Goal: Check status: Check status

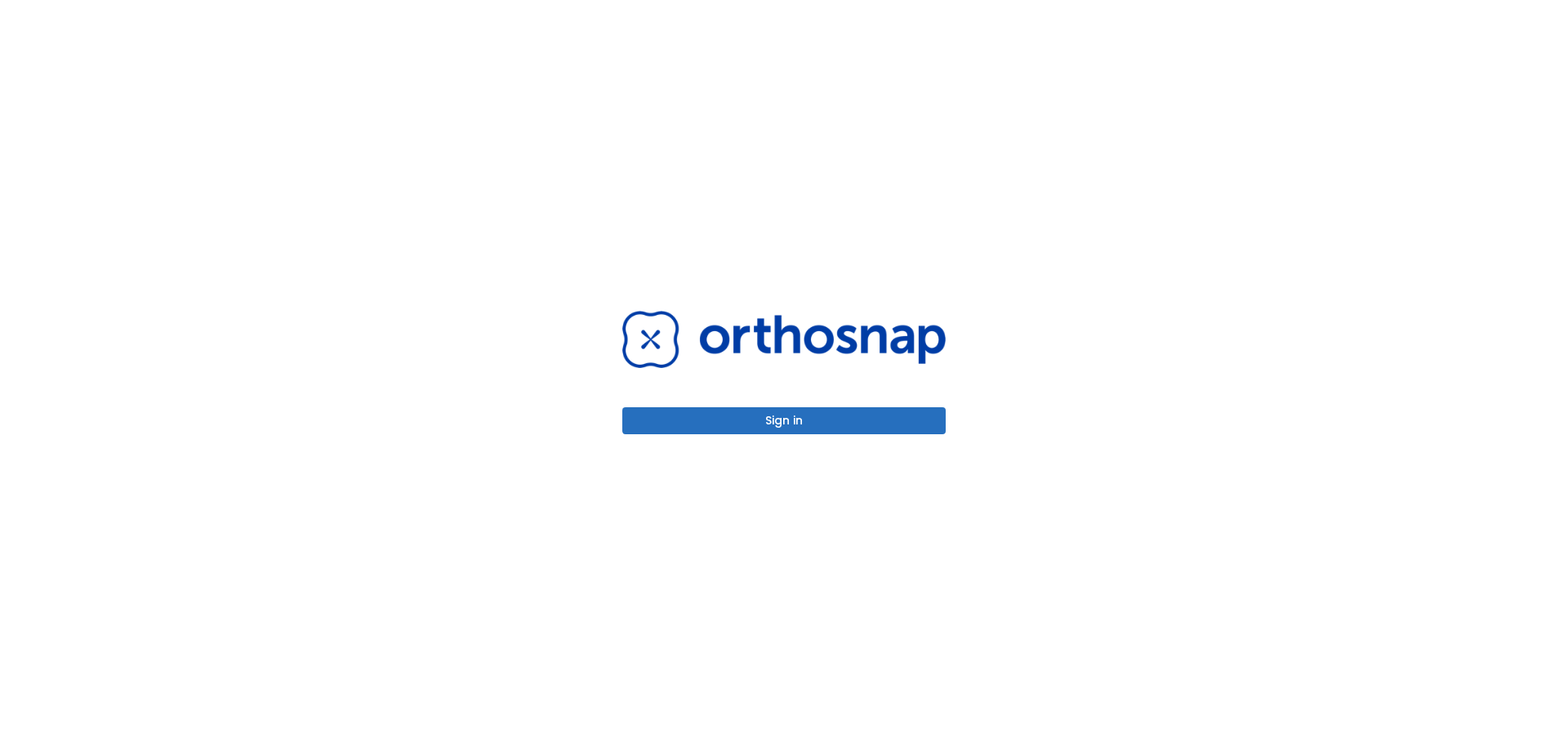
click at [828, 428] on button "Sign in" at bounding box center [784, 420] width 324 height 27
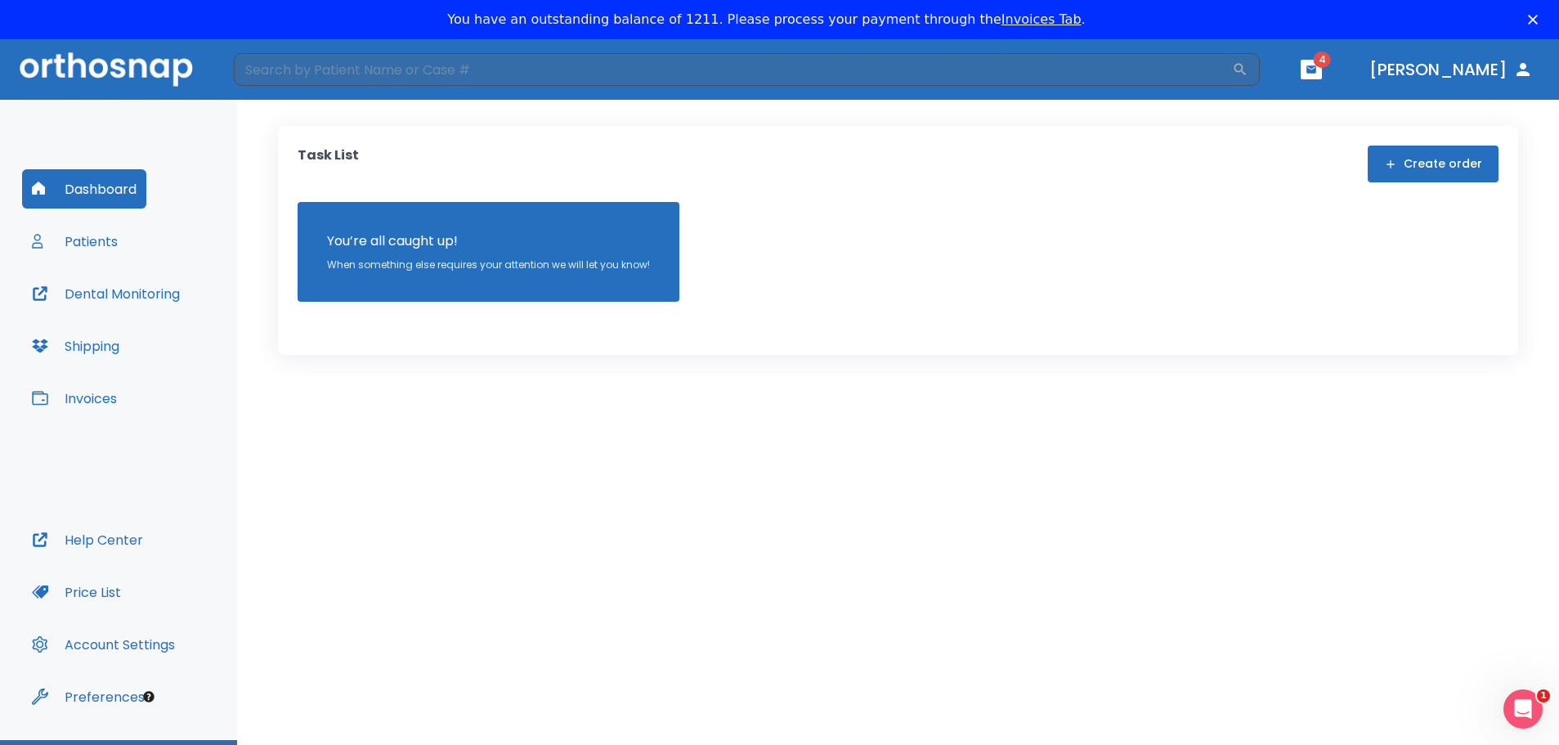
click at [116, 240] on button "Patients" at bounding box center [74, 241] width 105 height 39
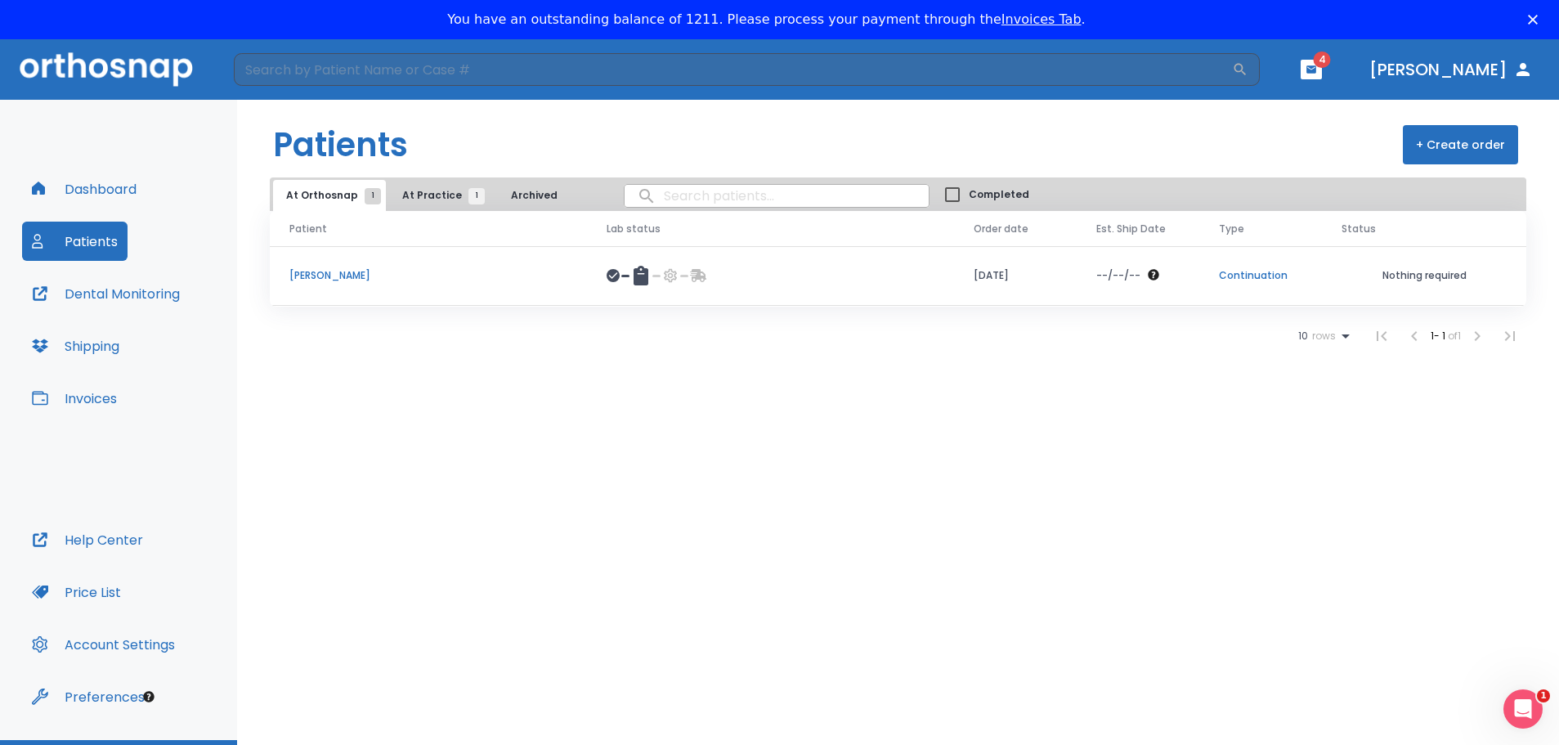
click at [696, 195] on input "search" at bounding box center [777, 196] width 304 height 32
click at [320, 277] on p "Miako Yuba" at bounding box center [428, 275] width 278 height 15
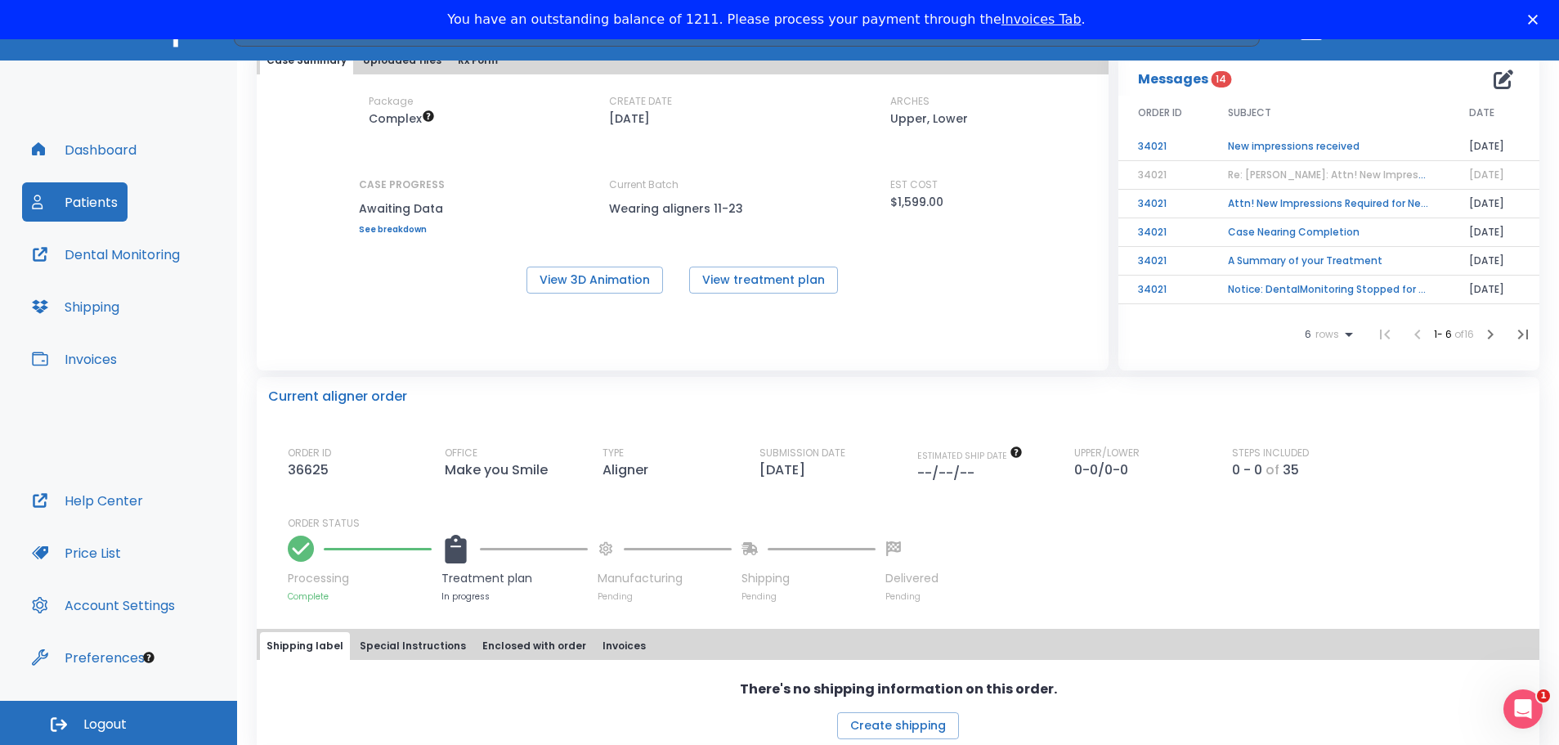
scroll to position [101, 0]
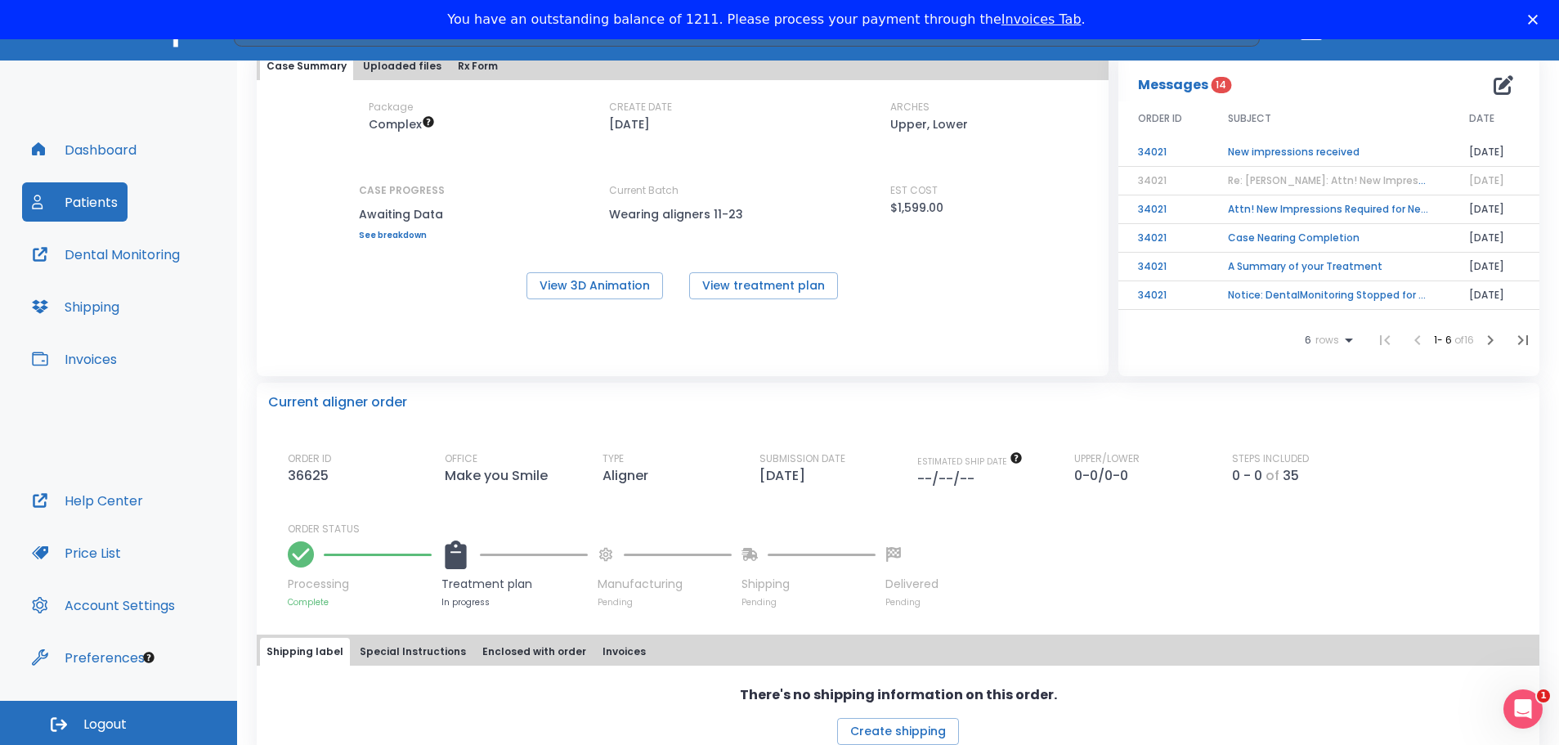
click at [457, 559] on icon at bounding box center [455, 554] width 21 height 29
click at [467, 584] on p "Treatment plan" at bounding box center [514, 583] width 146 height 17
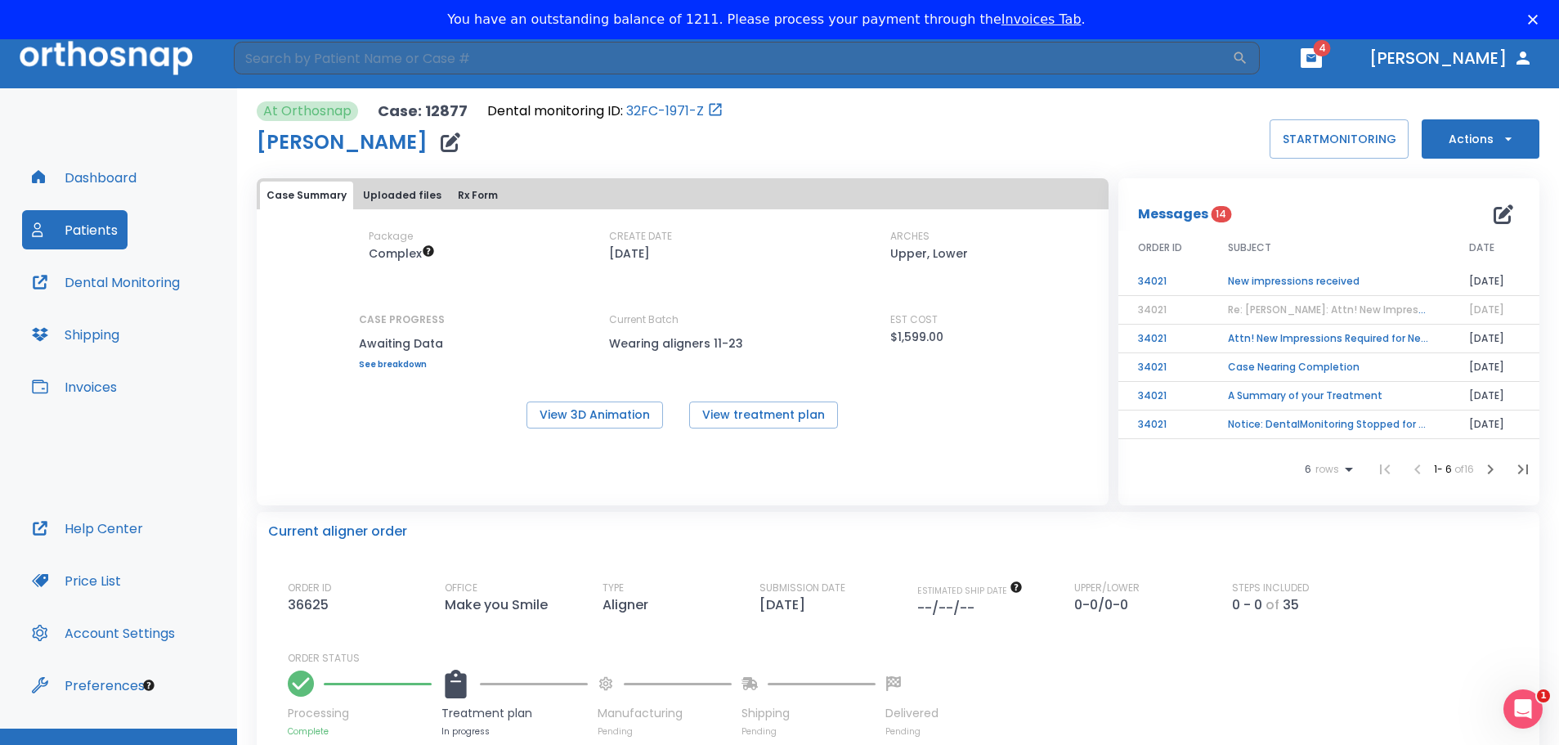
scroll to position [0, 0]
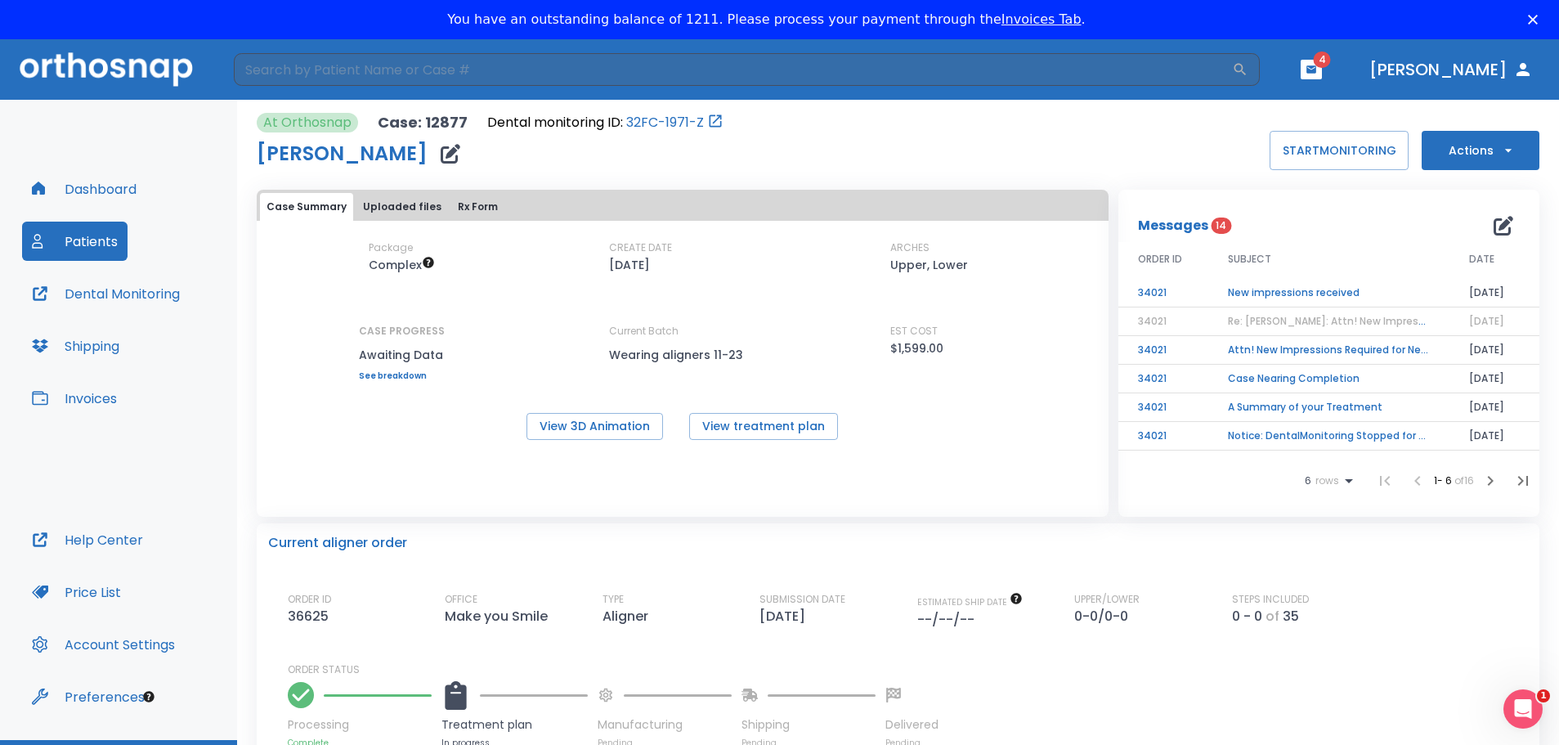
click at [1008, 131] on div "At Orthosnap Case: 12877 Dental monitoring ID: 32FC-1971-Z Miako Yuba START MON…" at bounding box center [898, 141] width 1283 height 57
